Goal: Information Seeking & Learning: Find specific fact

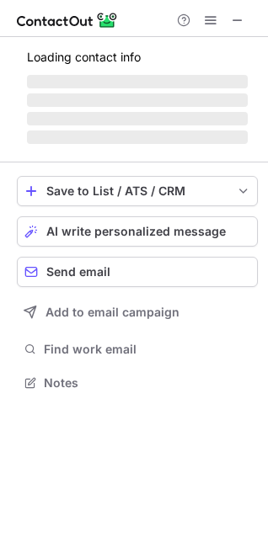
scroll to position [366, 268]
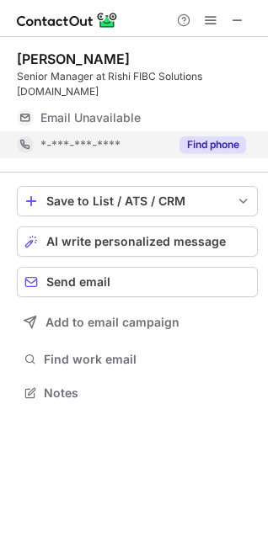
click at [212, 136] on button "Find phone" at bounding box center [212, 144] width 66 height 17
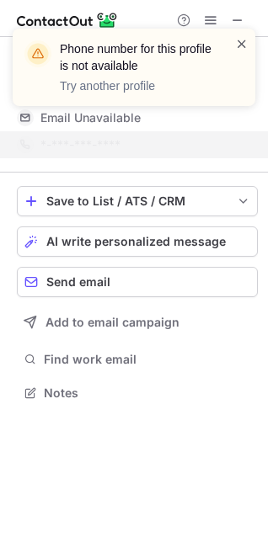
click at [241, 40] on span at bounding box center [241, 43] width 13 height 17
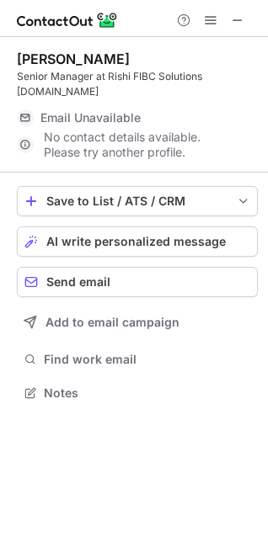
click at [238, 17] on div "Phone number for this profile is not available Try another profile" at bounding box center [133, 74] width 269 height 125
click at [237, 21] on span at bounding box center [237, 19] width 13 height 13
click at [232, 20] on span at bounding box center [237, 19] width 13 height 13
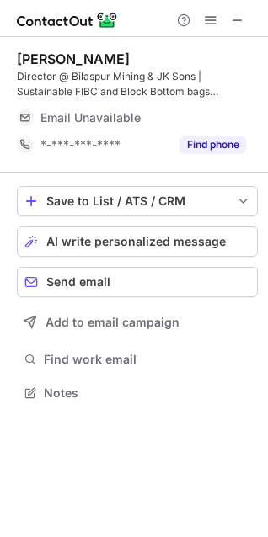
scroll to position [381, 268]
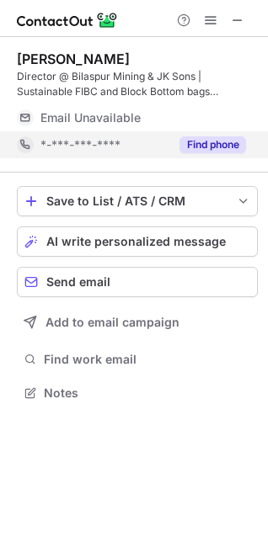
click at [204, 140] on button "Find phone" at bounding box center [212, 144] width 66 height 17
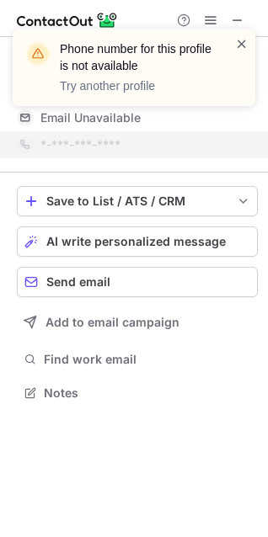
click at [244, 45] on span at bounding box center [241, 43] width 13 height 17
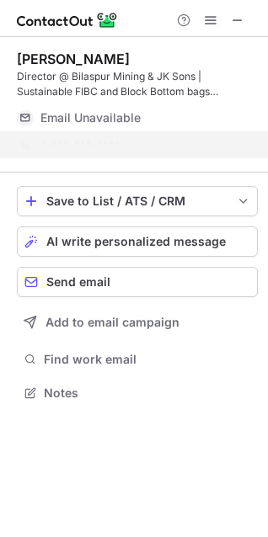
click at [239, 16] on div "Phone number for this profile is not available Try another profile" at bounding box center [133, 74] width 269 height 125
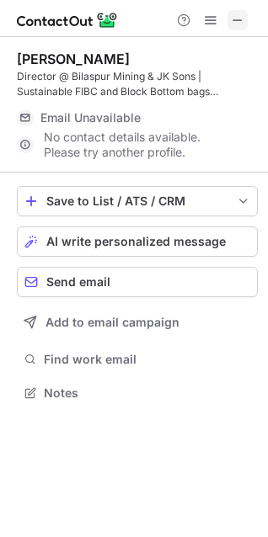
click at [234, 23] on span at bounding box center [237, 19] width 13 height 13
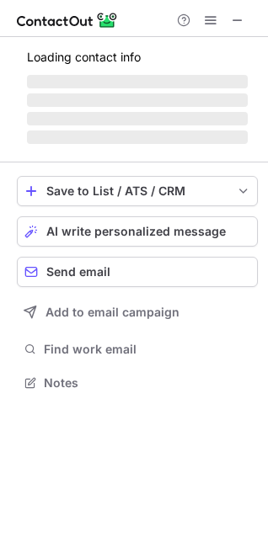
scroll to position [381, 268]
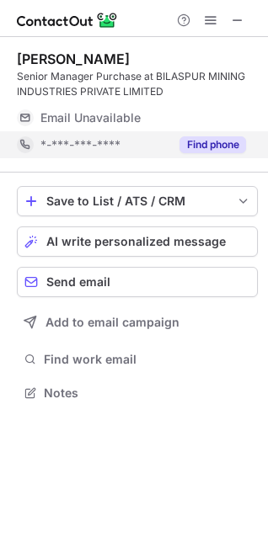
click at [226, 140] on button "Find phone" at bounding box center [212, 144] width 66 height 17
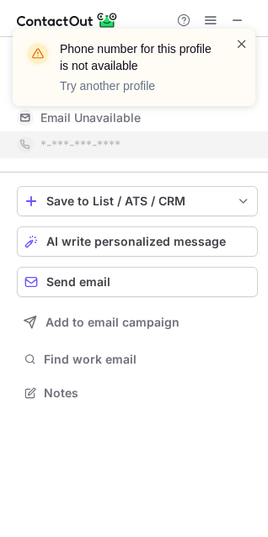
click at [239, 47] on span at bounding box center [241, 43] width 13 height 17
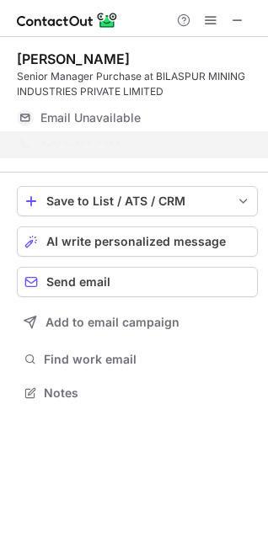
click at [244, 21] on div "Phone number for this profile is not available Try another profile" at bounding box center [133, 74] width 269 height 125
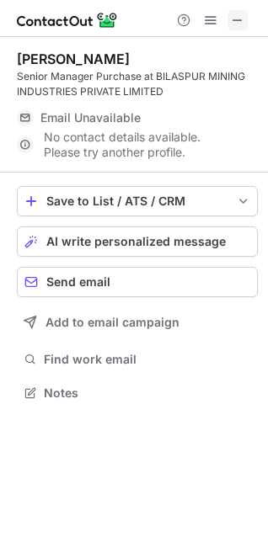
click at [242, 27] on span at bounding box center [237, 19] width 13 height 13
